Goal: Navigation & Orientation: Understand site structure

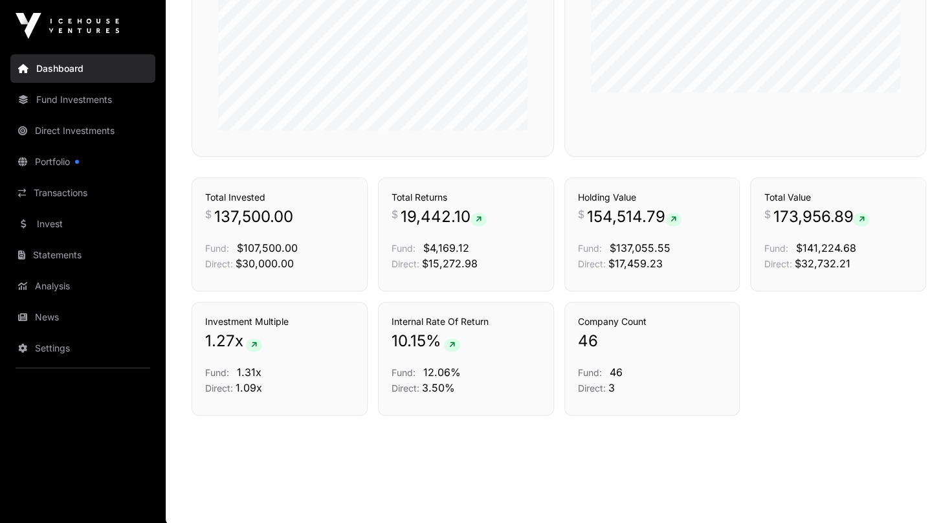
scroll to position [783, 0]
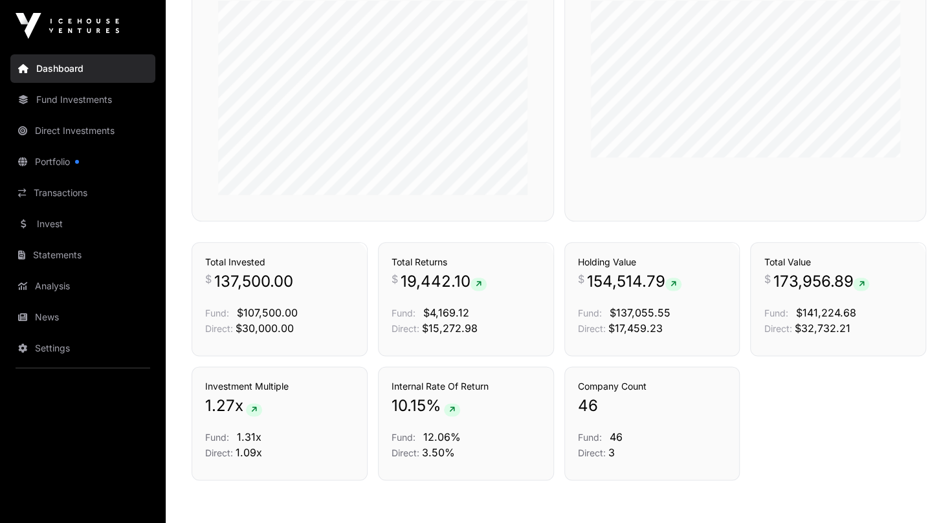
click at [53, 101] on link "Fund Investments" at bounding box center [82, 99] width 145 height 28
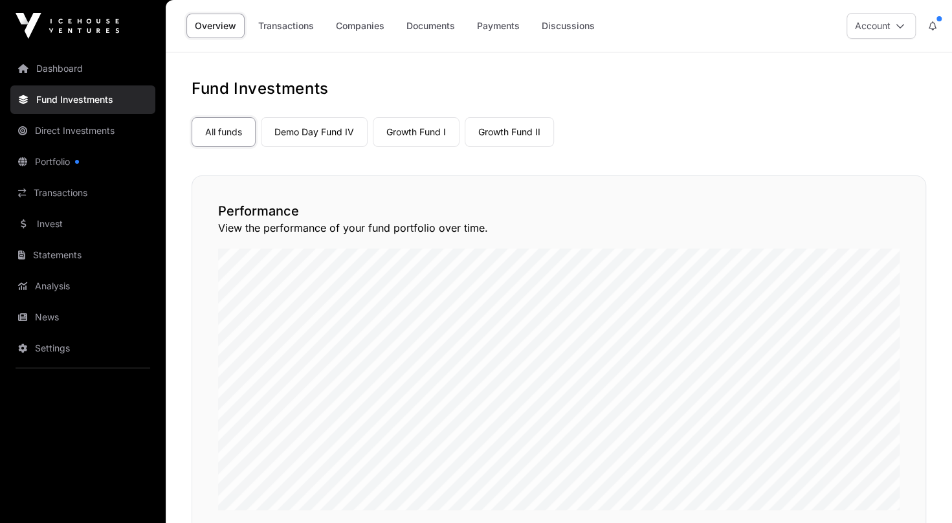
click at [76, 128] on link "Direct Investments" at bounding box center [82, 130] width 145 height 28
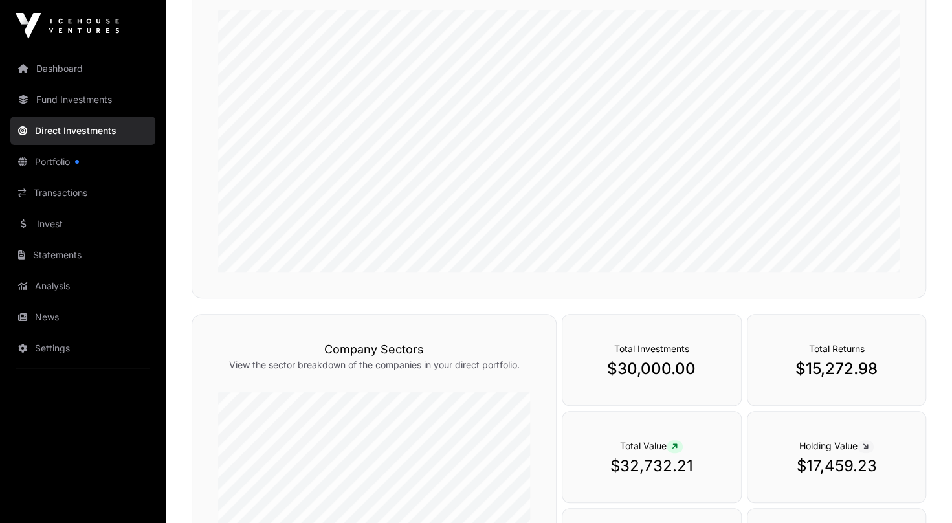
scroll to position [69, 0]
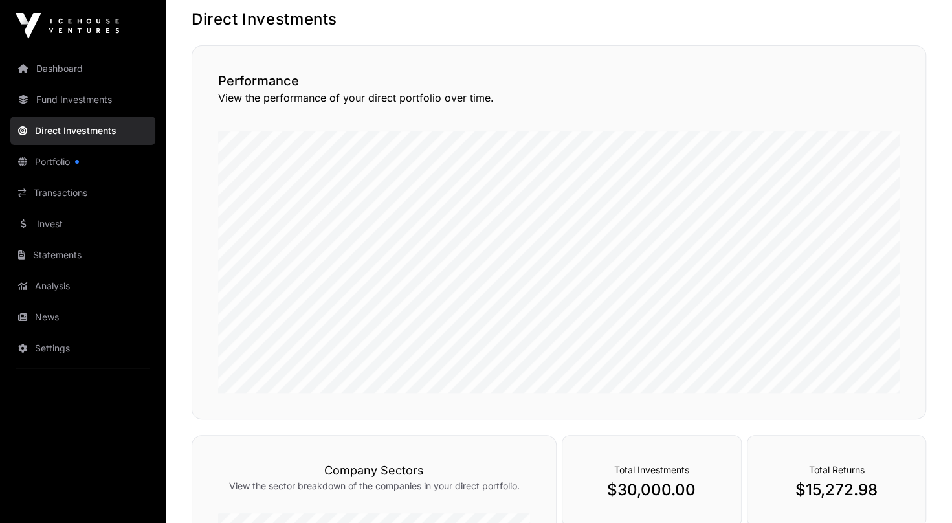
click at [57, 96] on link "Fund Investments" at bounding box center [82, 99] width 145 height 28
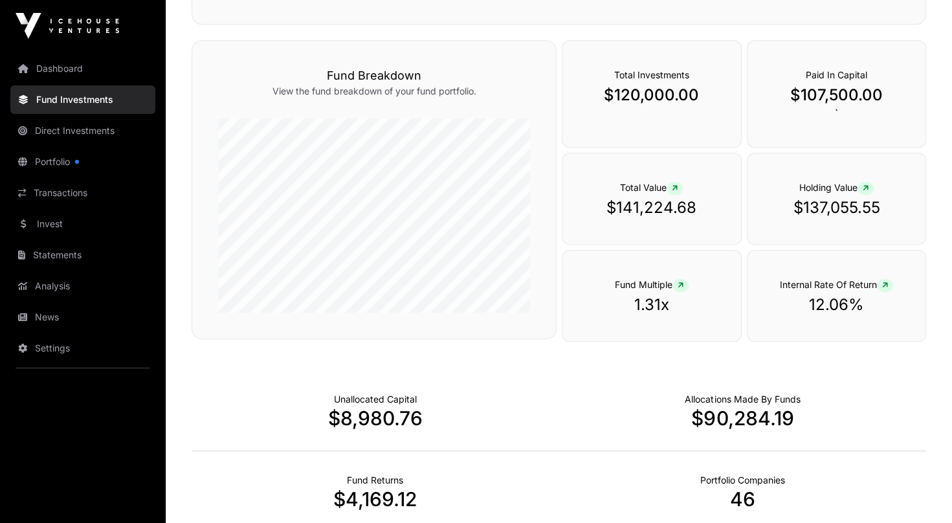
scroll to position [465, 0]
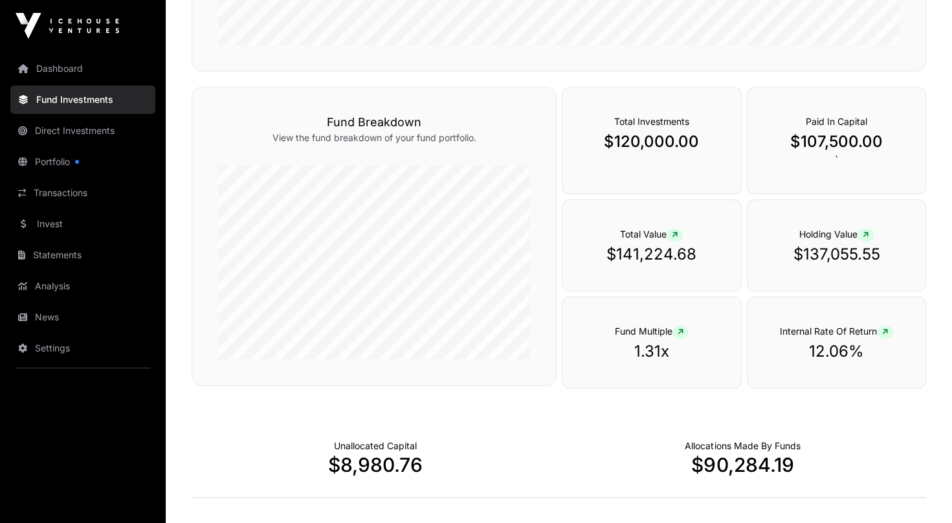
click at [47, 166] on link "Portfolio" at bounding box center [82, 162] width 145 height 28
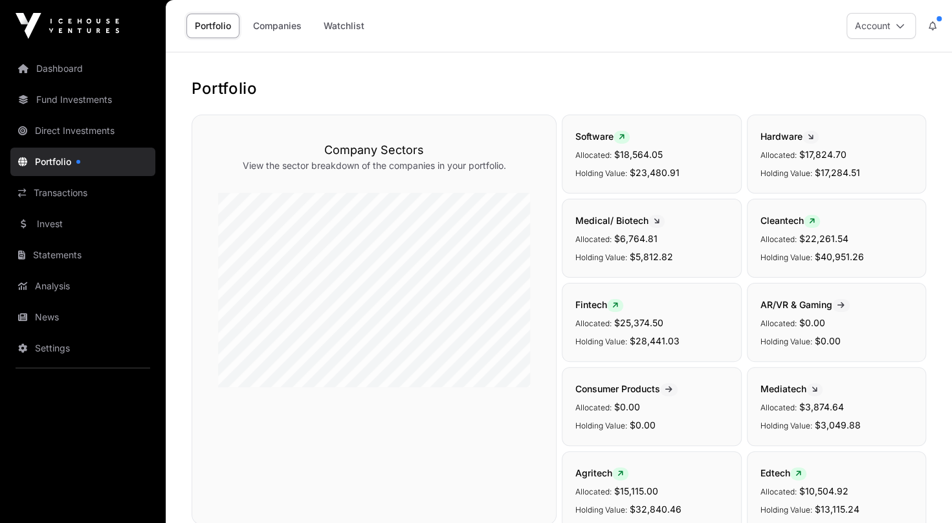
click at [612, 329] on div "Fintech Allocated: $25,374.50 Holding Value: $28,441.03" at bounding box center [652, 322] width 180 height 79
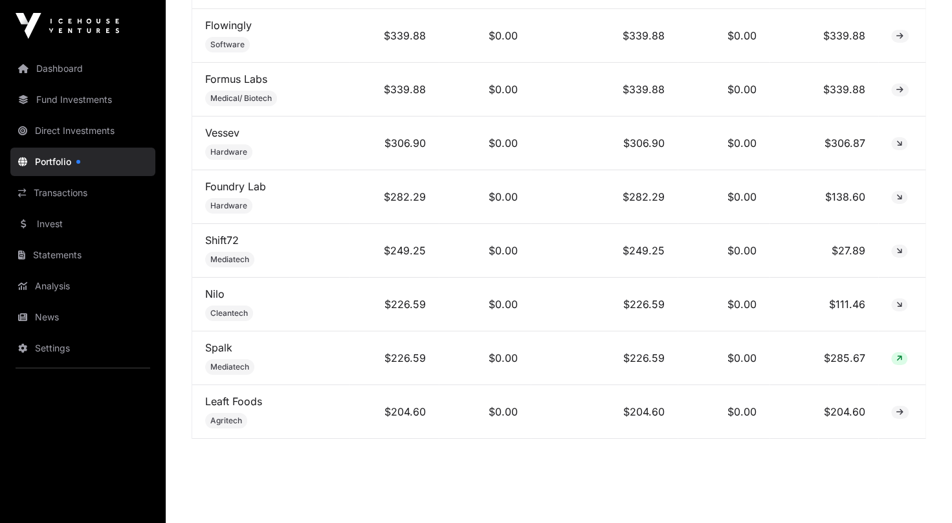
scroll to position [2667, 0]
click at [57, 194] on link "Transactions" at bounding box center [82, 193] width 145 height 28
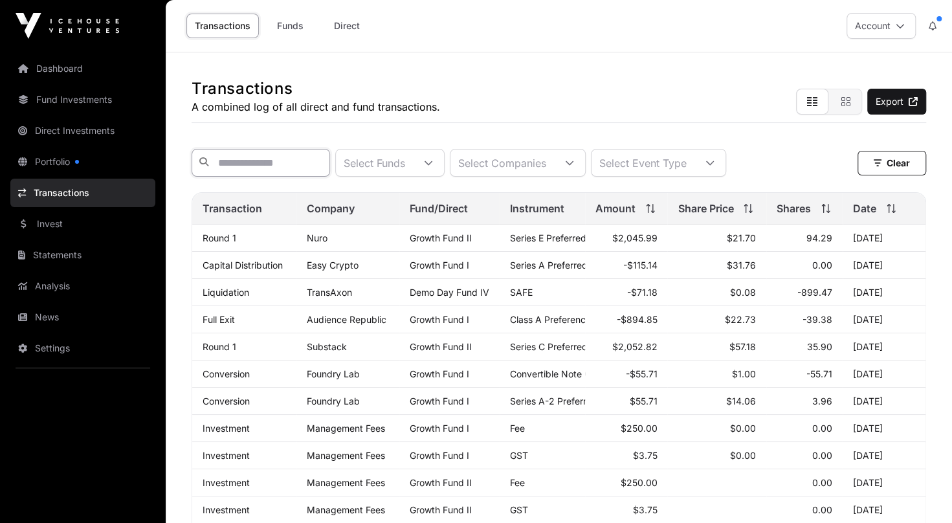
click at [228, 158] on input "text" at bounding box center [260, 163] width 138 height 28
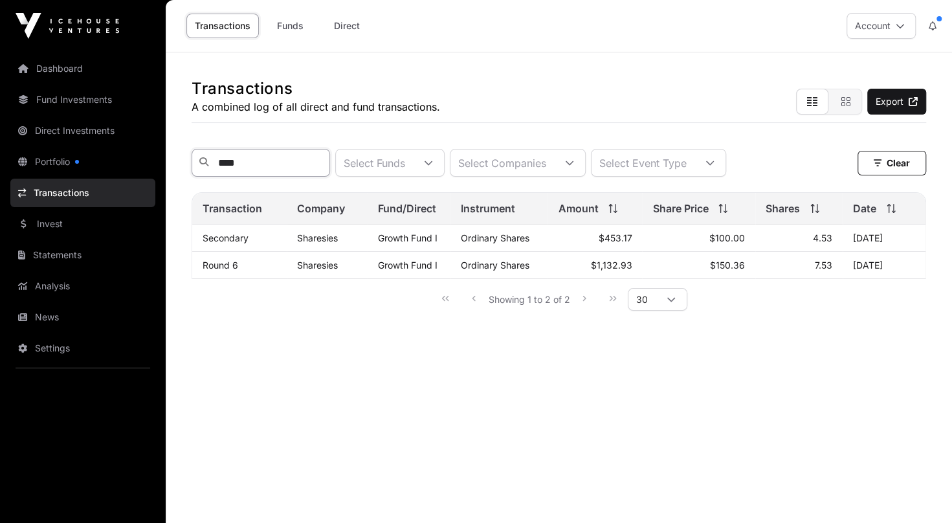
type input "****"
click at [53, 254] on link "Statements" at bounding box center [82, 255] width 145 height 28
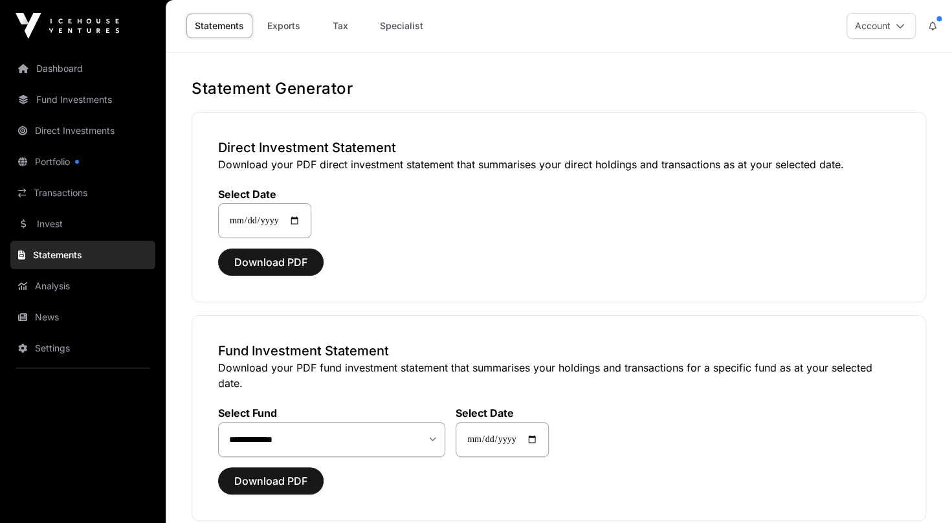
scroll to position [104, 0]
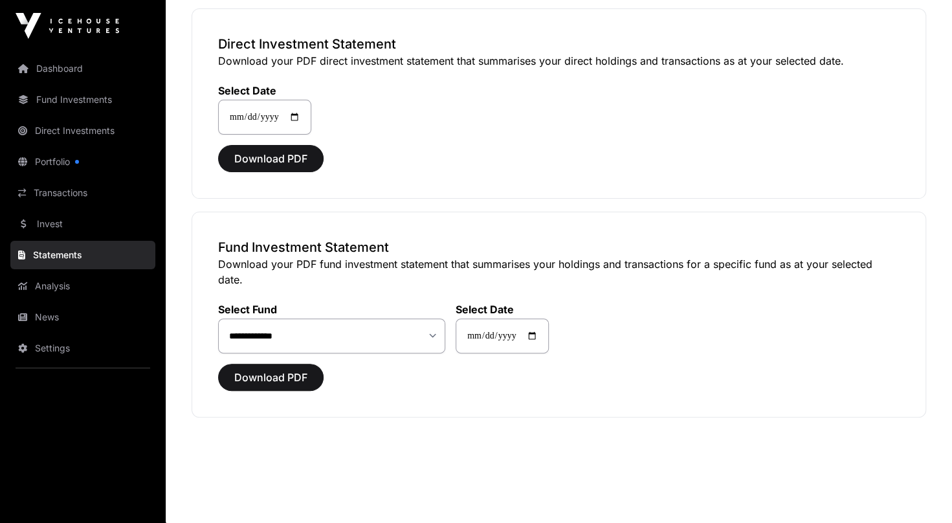
click at [43, 283] on link "Analysis" at bounding box center [82, 286] width 145 height 28
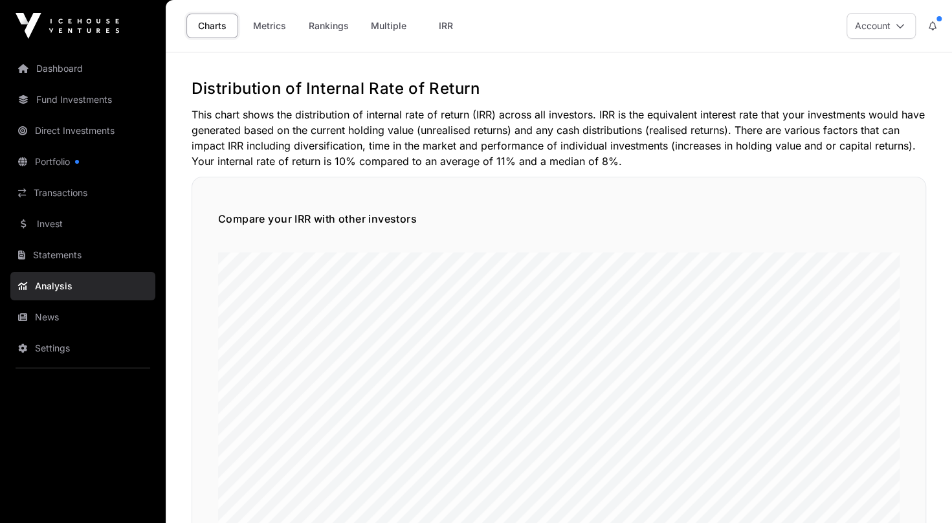
click at [267, 30] on link "Metrics" at bounding box center [269, 26] width 52 height 25
